Goal: Information Seeking & Learning: Learn about a topic

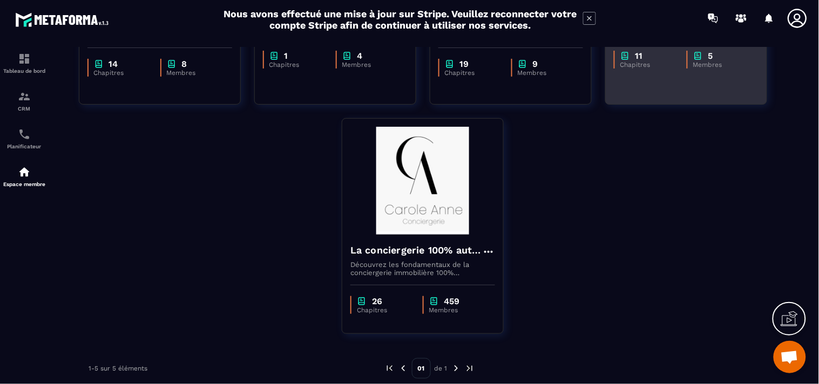
scroll to position [249, 0]
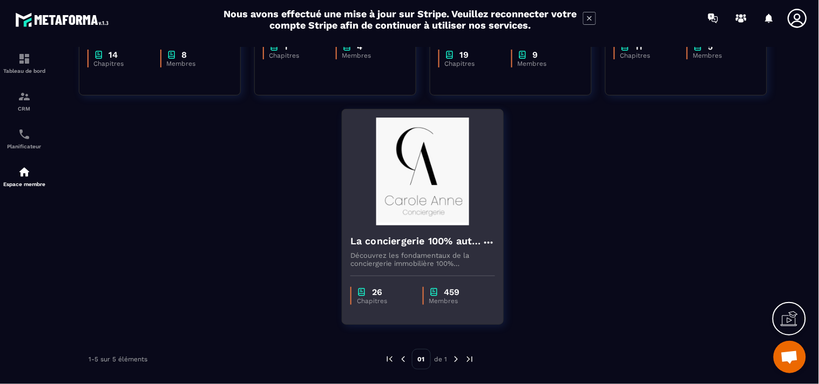
click at [430, 199] on img at bounding box center [422, 172] width 145 height 108
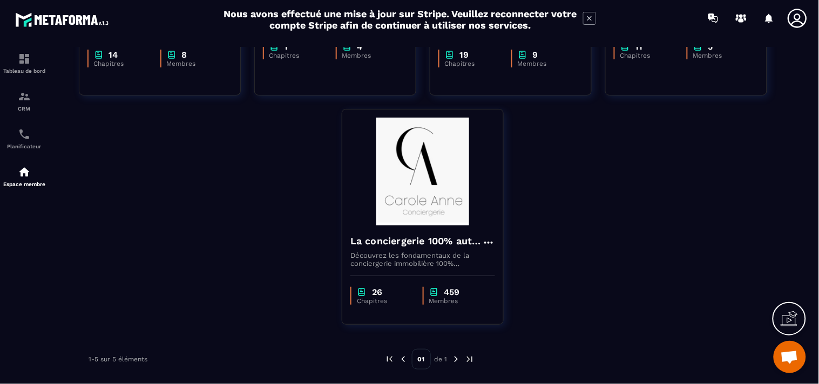
scroll to position [222, 0]
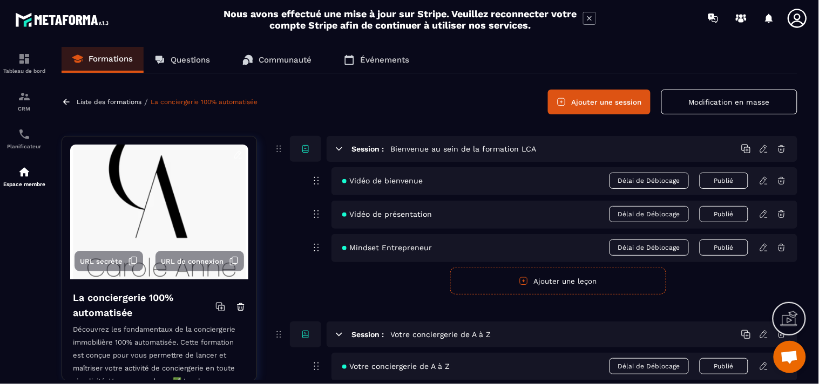
click at [185, 60] on p "Questions" at bounding box center [190, 60] width 39 height 10
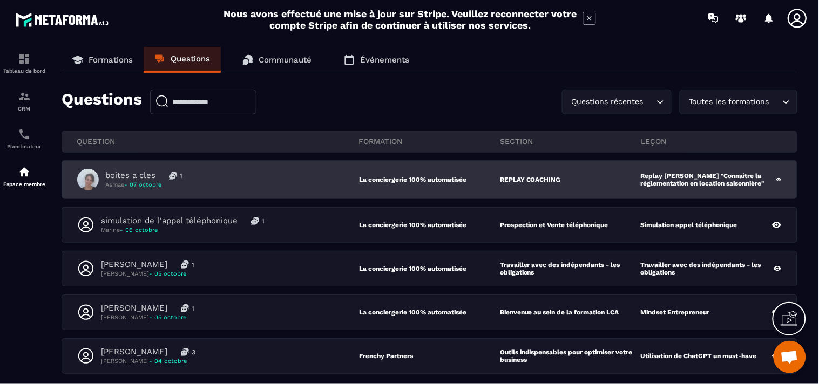
click at [120, 173] on p "boites a cles" at bounding box center [130, 176] width 50 height 10
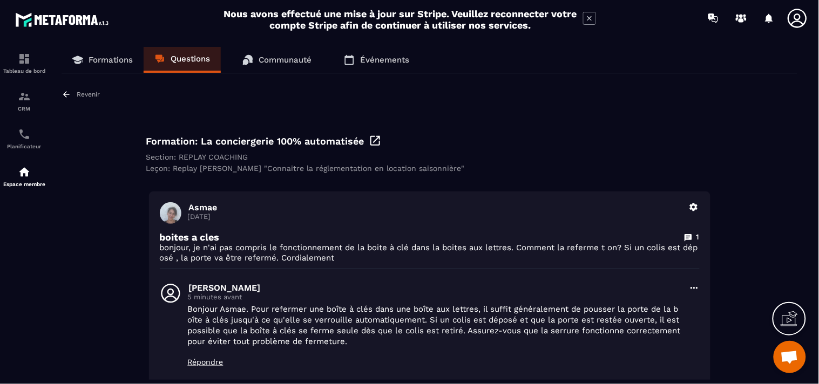
click at [82, 95] on p "Revenir" at bounding box center [88, 95] width 23 height 8
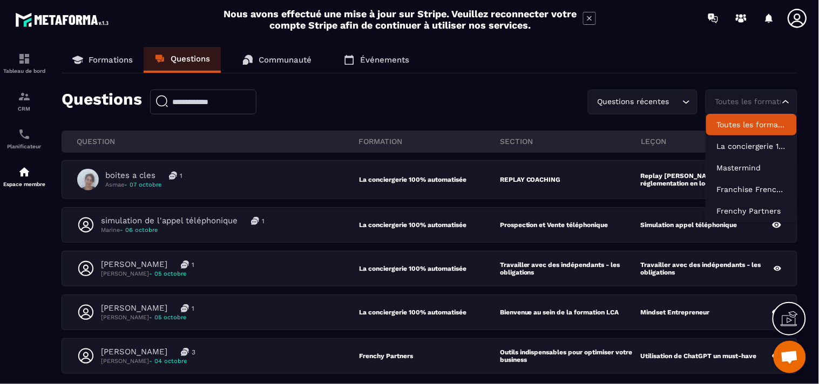
click at [790, 101] on icon "Search for option" at bounding box center [785, 102] width 11 height 11
click at [502, 56] on div "Formations Questions Communauté Événements" at bounding box center [430, 60] width 736 height 26
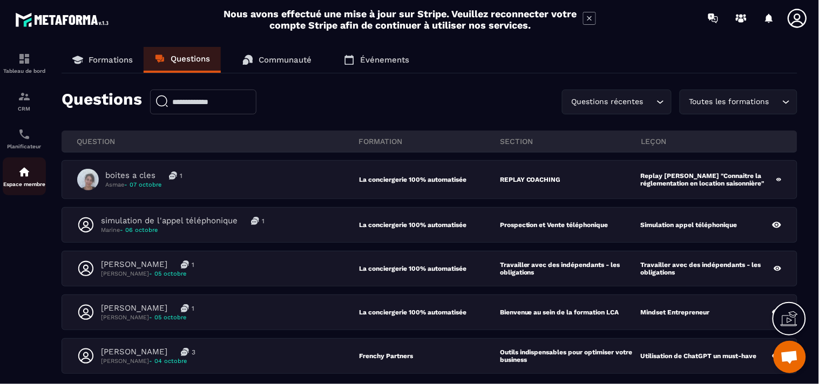
click at [19, 173] on img at bounding box center [24, 172] width 13 height 13
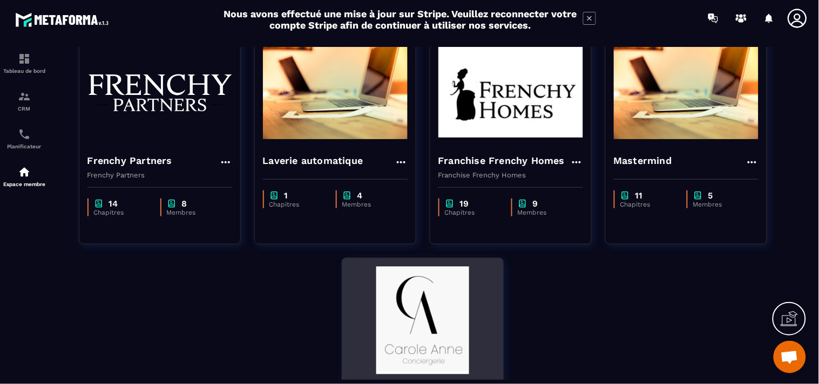
scroll to position [120, 0]
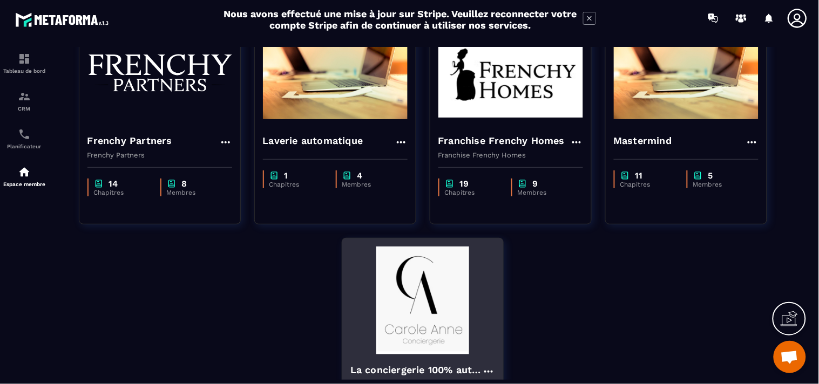
click at [427, 303] on img at bounding box center [422, 301] width 145 height 108
